Goal: Information Seeking & Learning: Learn about a topic

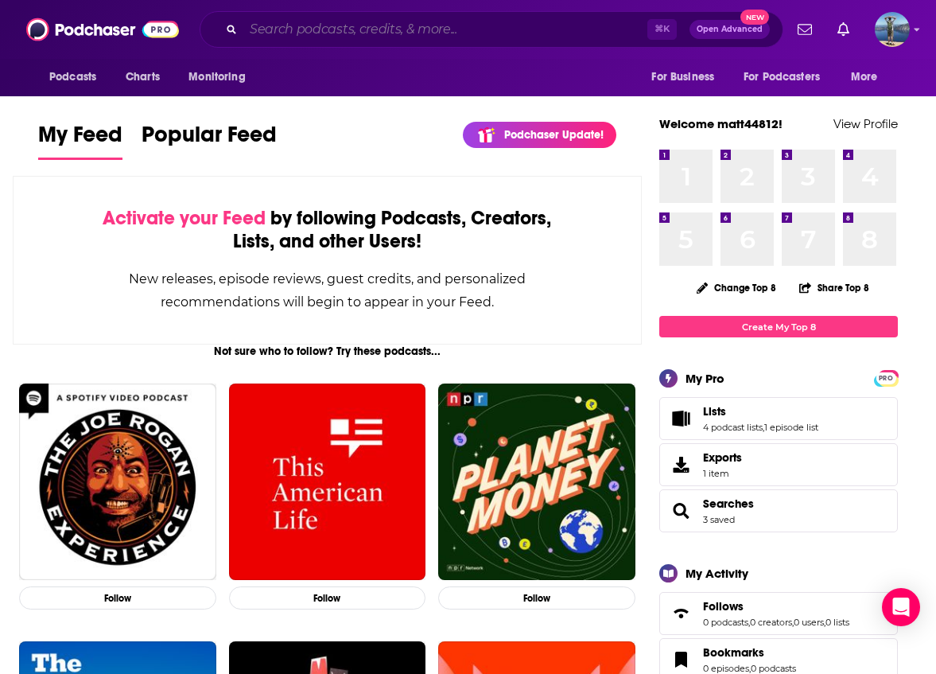
click at [407, 20] on input "Search podcasts, credits, & more..." at bounding box center [445, 29] width 404 height 25
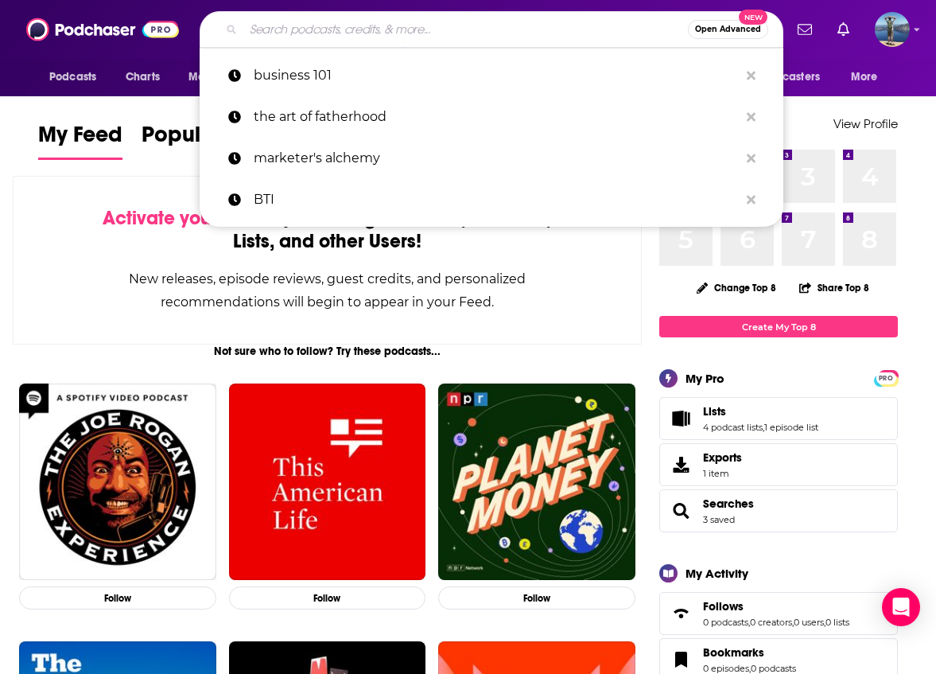
click at [309, 25] on input "Search podcasts, credits, & more..." at bounding box center [465, 29] width 445 height 25
paste input "Wheel-E Podcast"
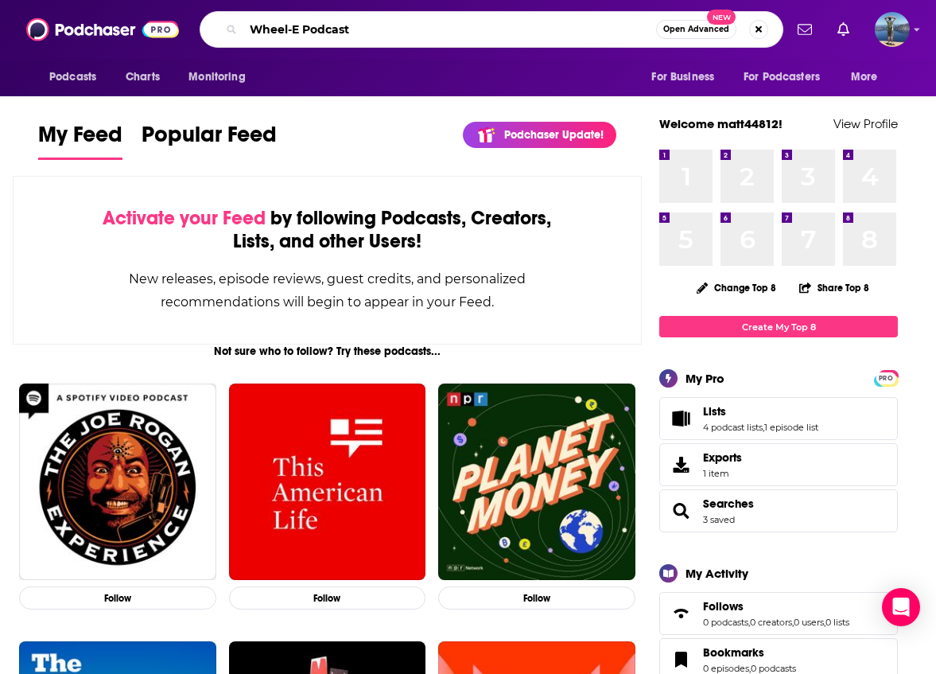
type input "Wheel-E Podcast"
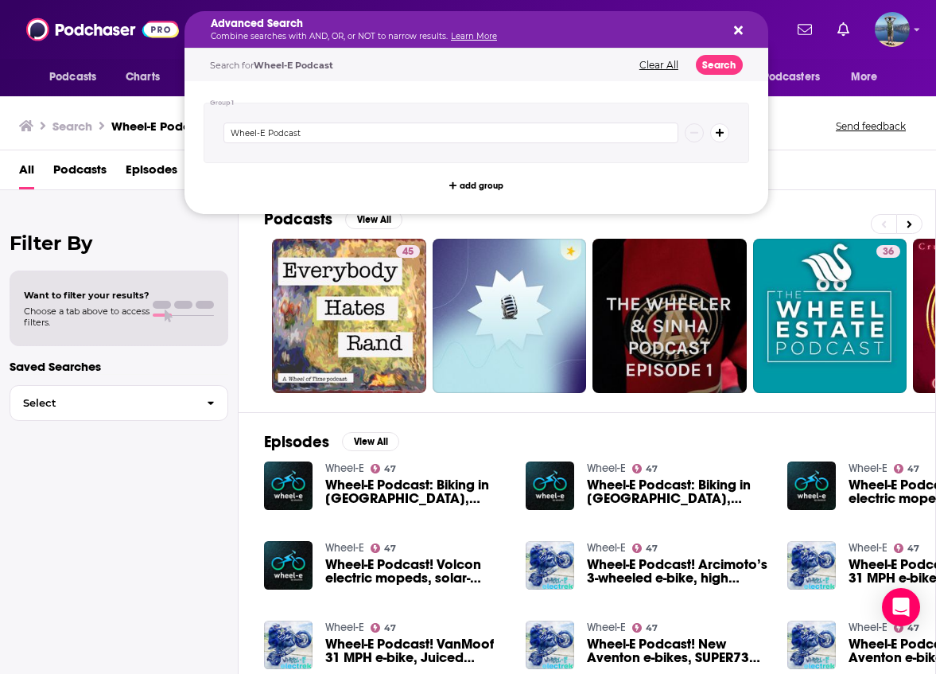
click at [738, 30] on icon "Search podcasts, credits, & more..." at bounding box center [738, 30] width 9 height 9
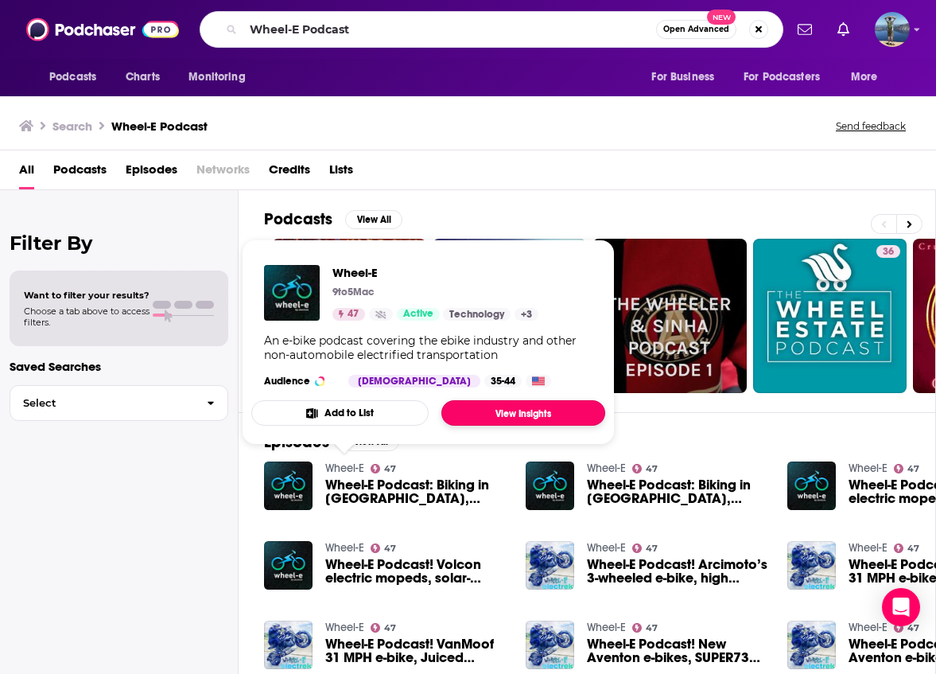
click at [508, 414] on link "View Insights" at bounding box center [523, 412] width 164 height 25
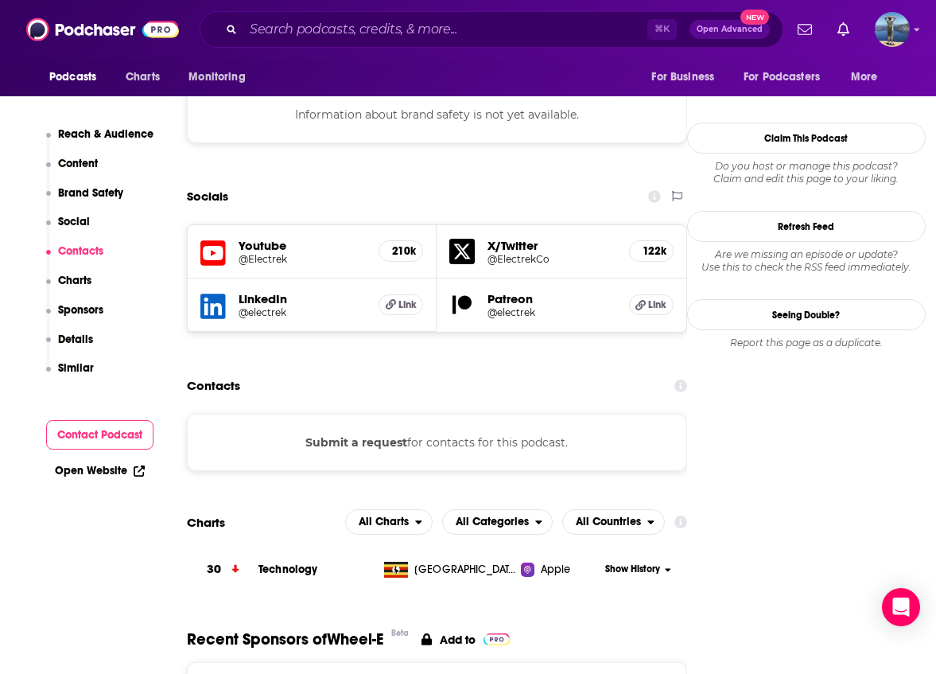
scroll to position [1409, 0]
